Goal: Task Accomplishment & Management: Manage account settings

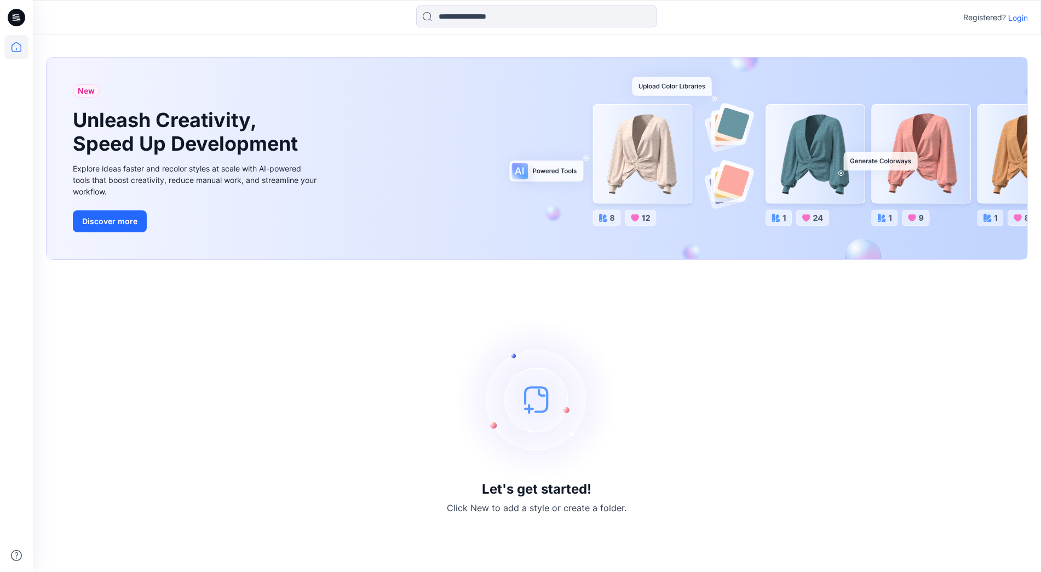
click at [1021, 15] on p "Login" at bounding box center [1018, 17] width 20 height 11
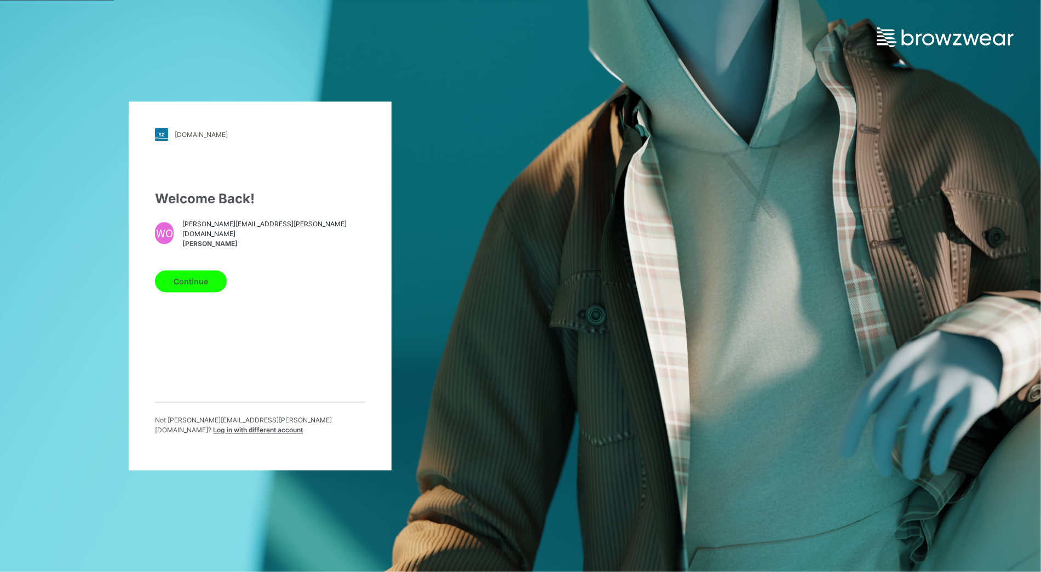
click at [202, 283] on button "Continue" at bounding box center [191, 281] width 72 height 22
click at [192, 285] on button "Continue" at bounding box center [191, 281] width 72 height 22
click at [191, 286] on button "Continue" at bounding box center [191, 281] width 72 height 22
